Goal: Find specific page/section: Find specific page/section

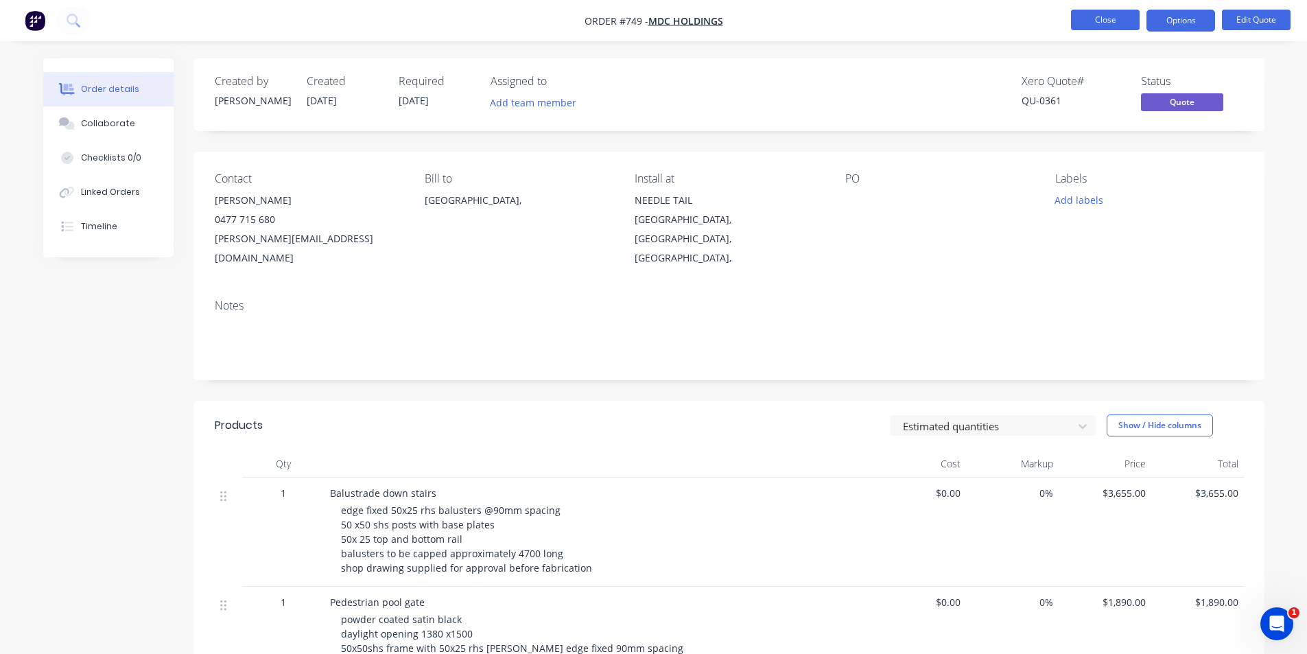
click at [1109, 24] on button "Close" at bounding box center [1105, 20] width 69 height 21
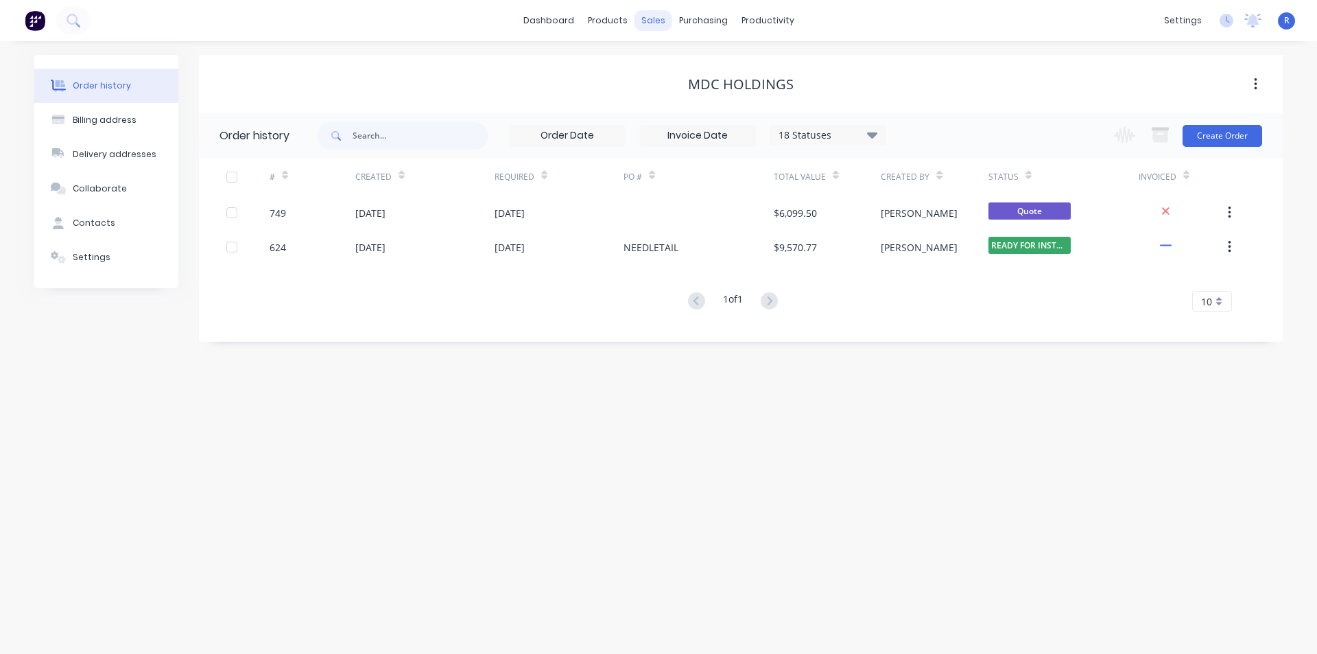
click at [656, 21] on div "sales" at bounding box center [654, 20] width 38 height 21
click at [687, 60] on div "Sales Orders" at bounding box center [704, 66] width 56 height 12
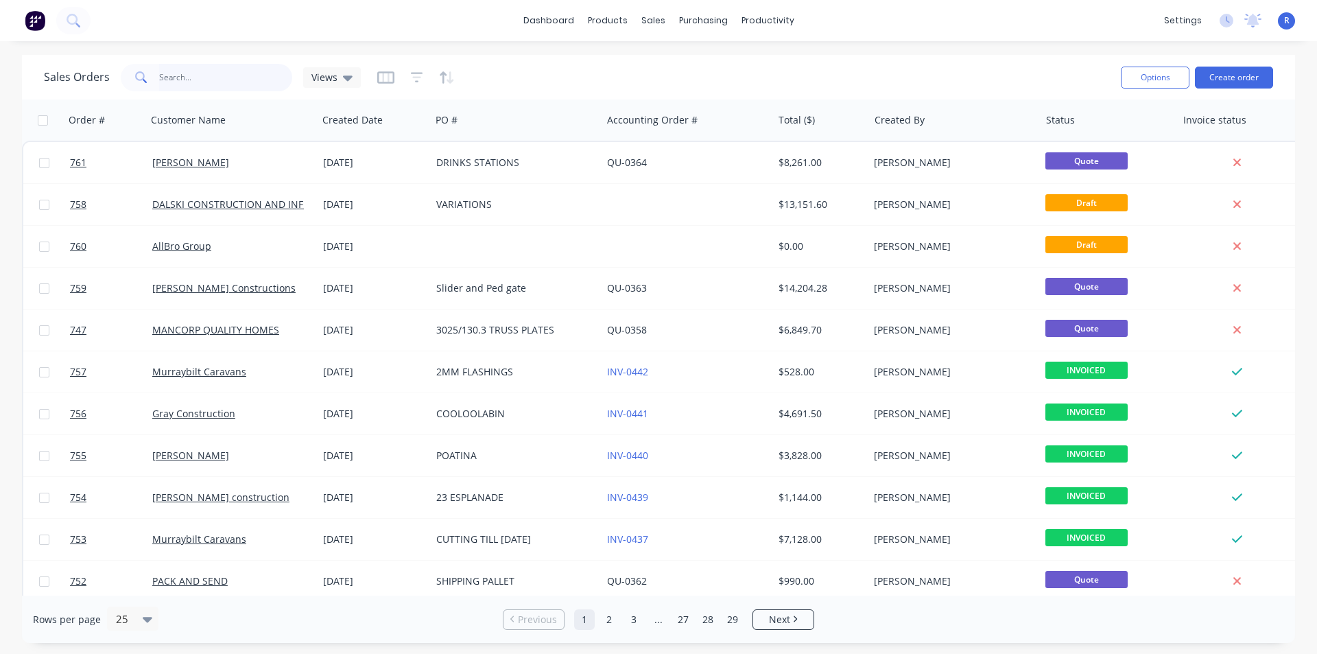
click at [248, 85] on input "text" at bounding box center [226, 77] width 134 height 27
type input "RCH"
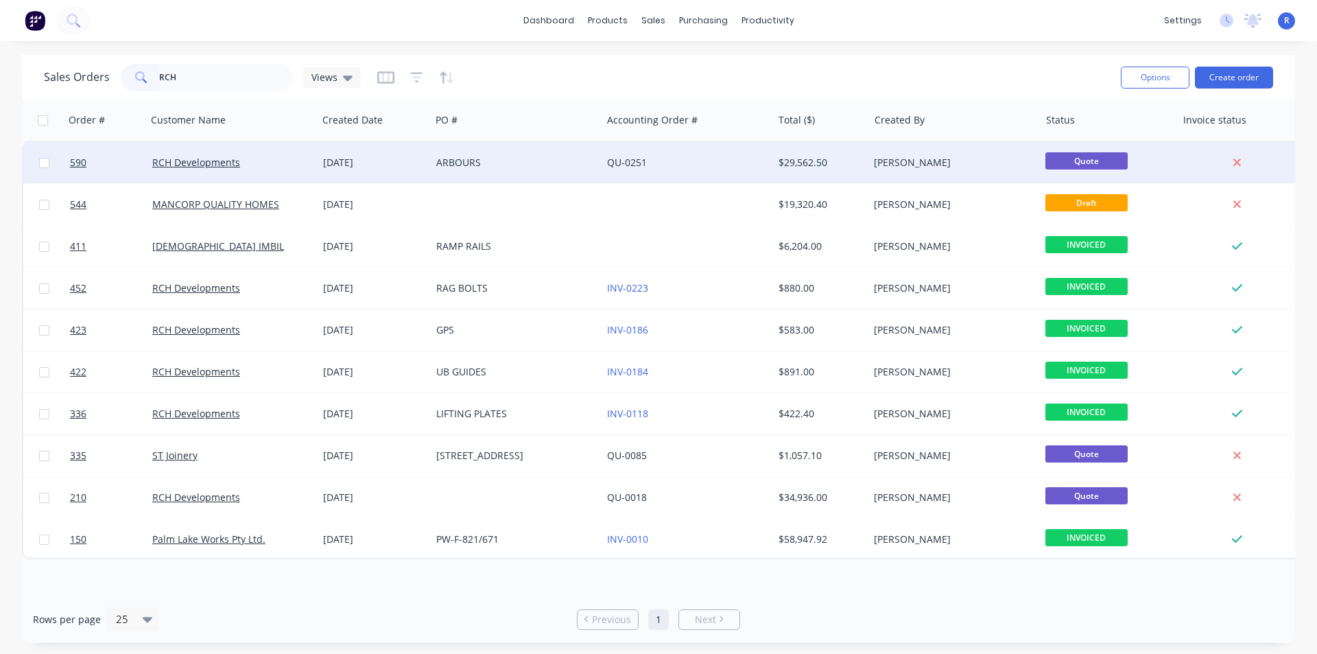
click at [561, 158] on div "ARBOURS" at bounding box center [512, 163] width 152 height 14
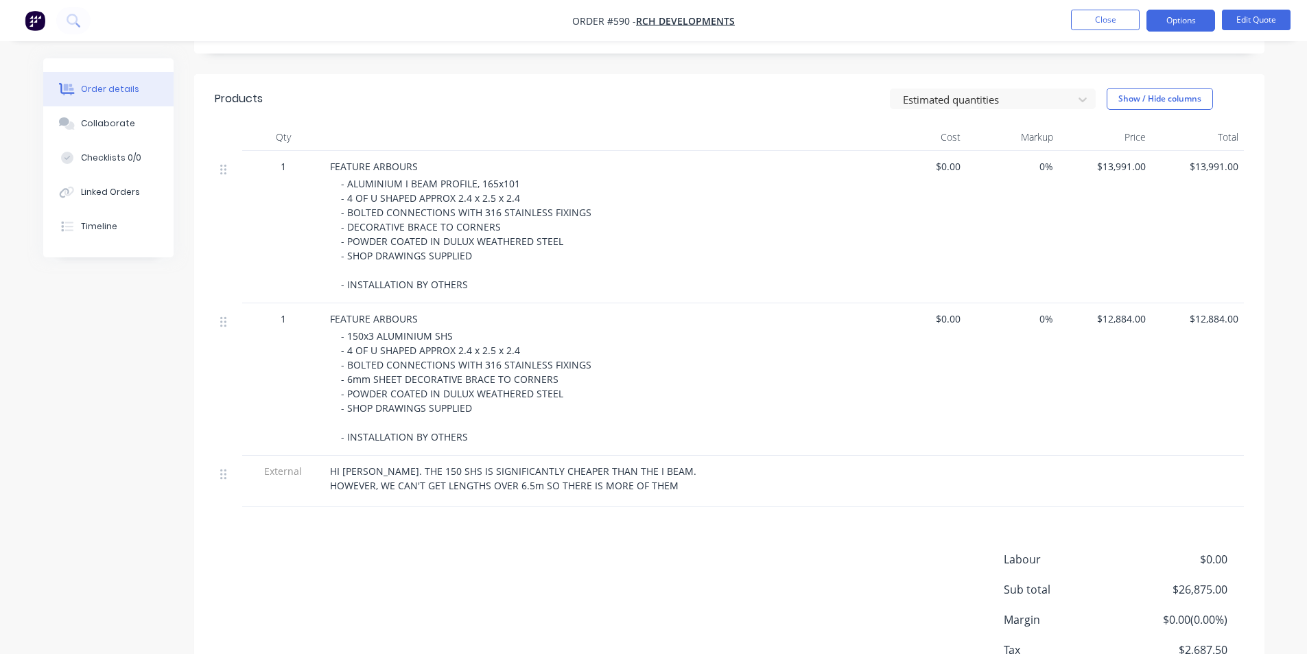
scroll to position [274, 0]
